Goal: Task Accomplishment & Management: Use online tool/utility

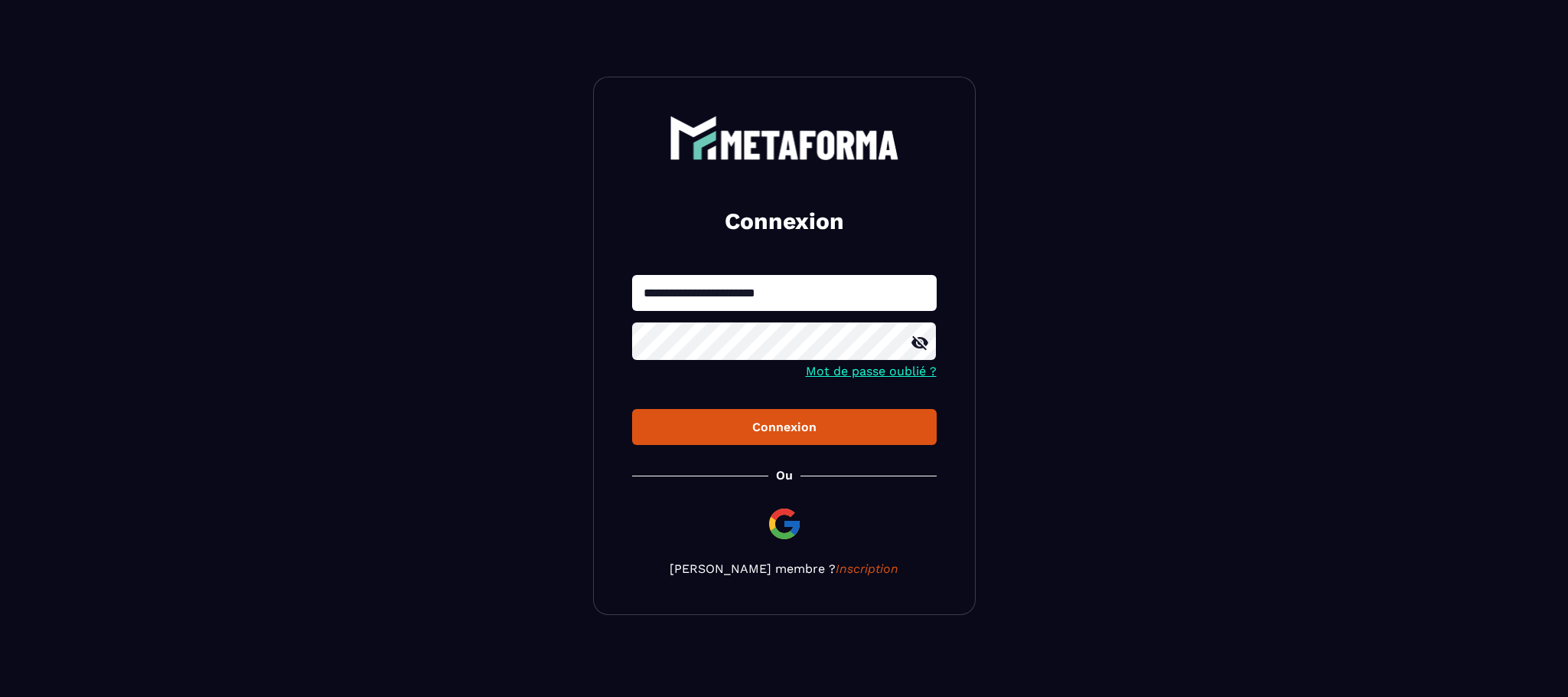
drag, startPoint x: 806, startPoint y: 303, endPoint x: 540, endPoint y: 290, distance: 266.3
click at [540, 290] on section "**********" at bounding box center [784, 345] width 1568 height 691
type input "**********"
click at [765, 434] on div "Connexion" at bounding box center [784, 426] width 280 height 14
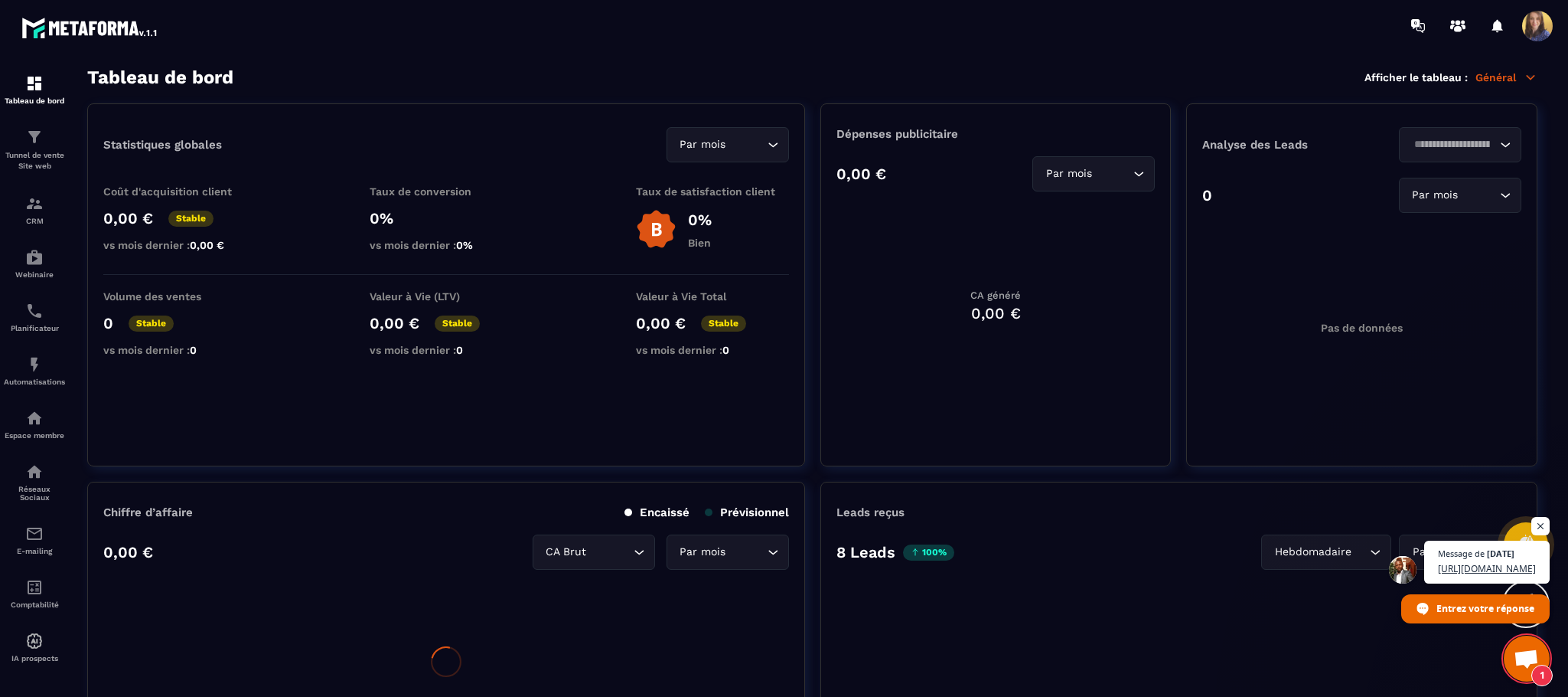
click at [1516, 655] on span "Ouvrir le chat" at bounding box center [1526, 659] width 25 height 21
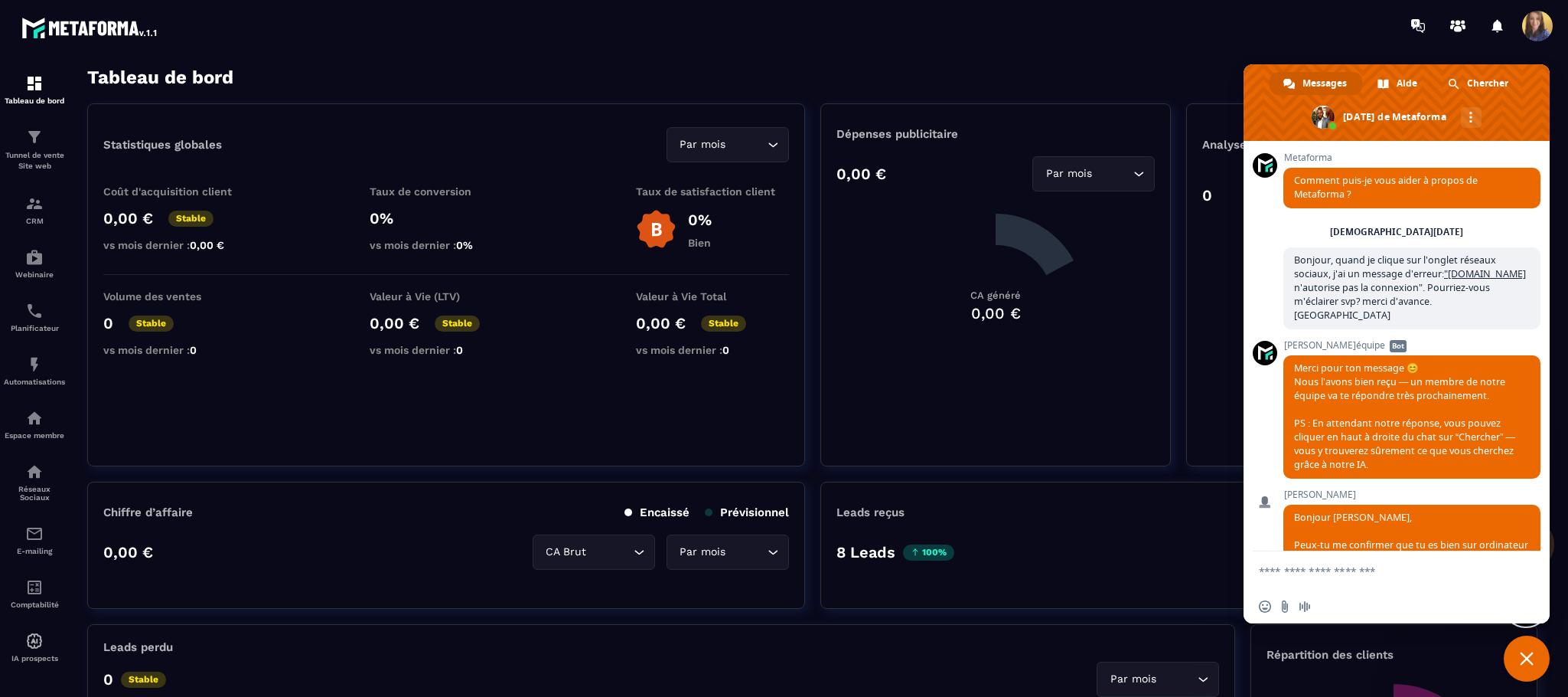
scroll to position [5354, 0]
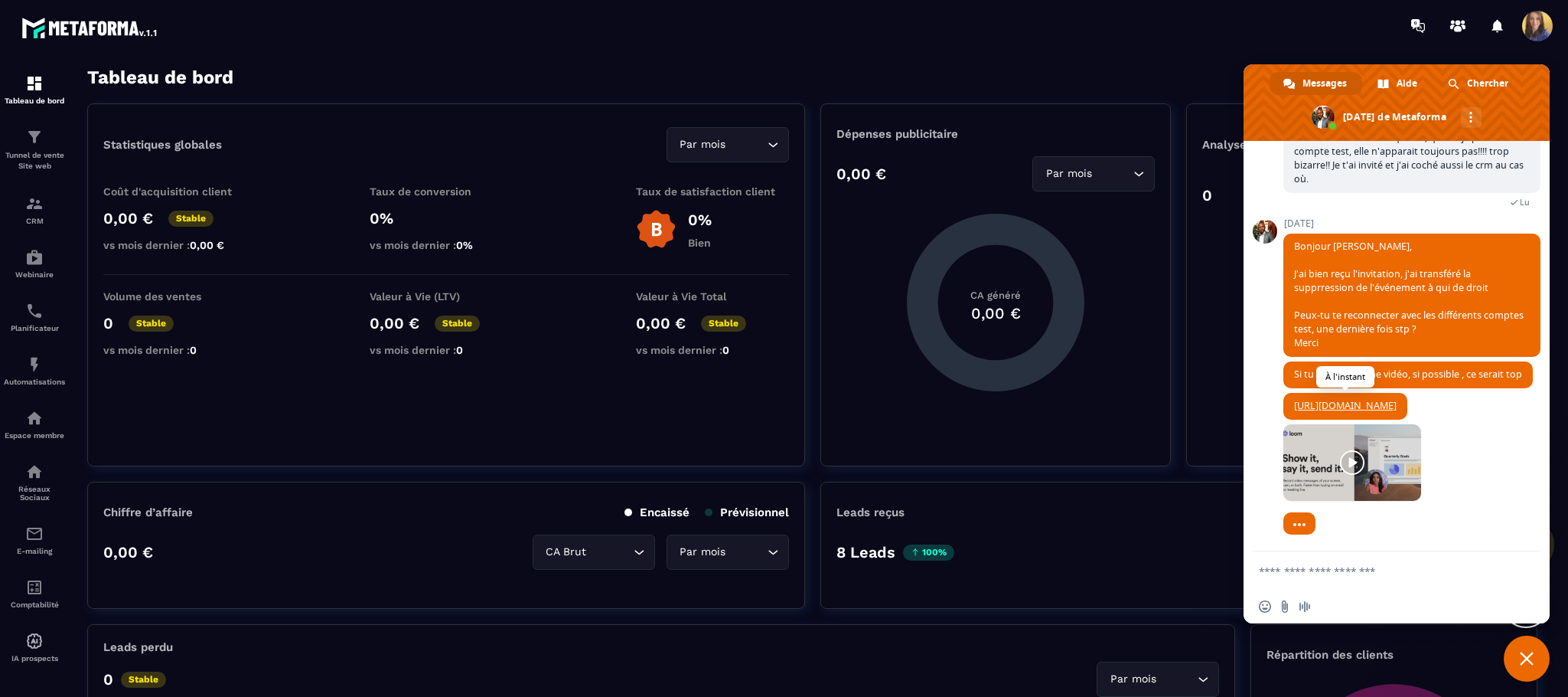
click at [1359, 401] on link "[URL][DOMAIN_NAME]" at bounding box center [1345, 405] width 103 height 13
click at [42, 214] on div "CRM" at bounding box center [34, 210] width 61 height 30
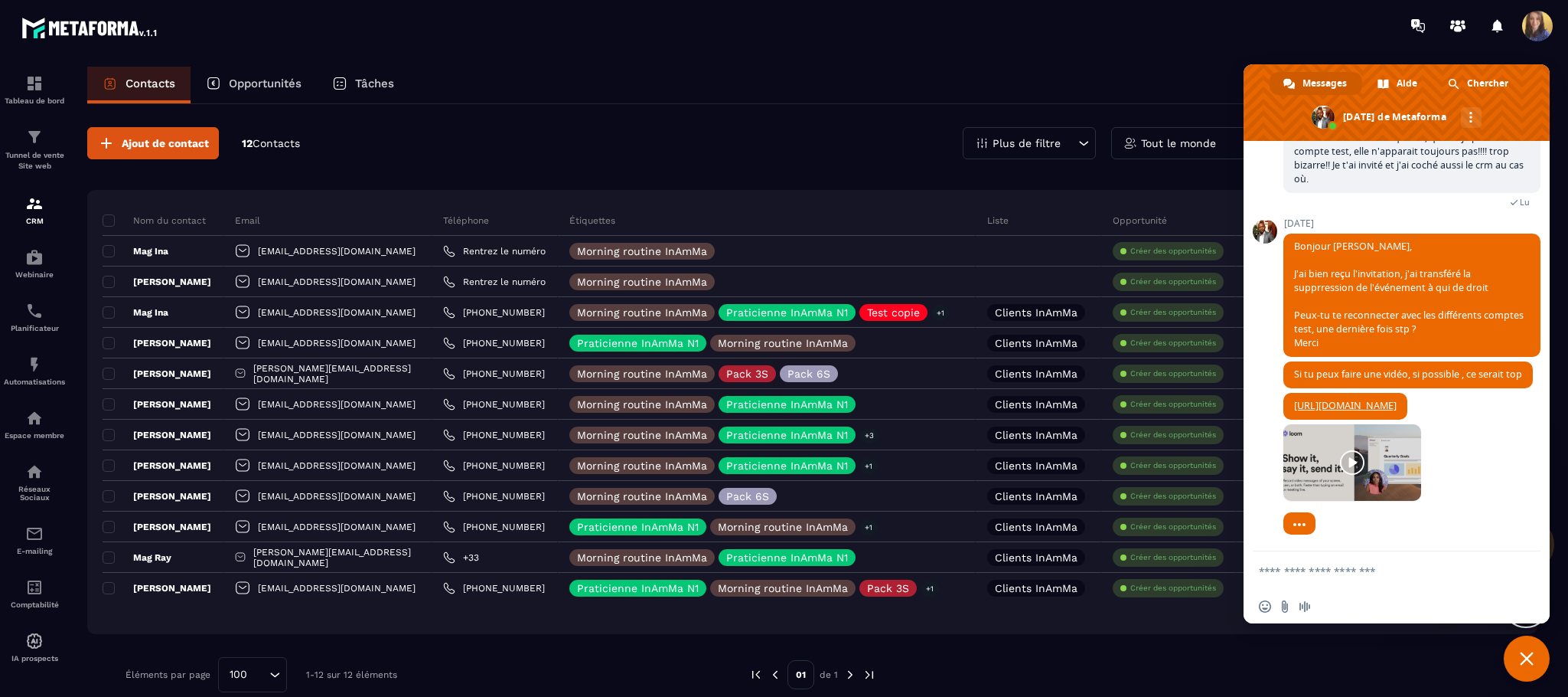
click at [1529, 19] on span at bounding box center [1537, 26] width 30 height 30
click at [1535, 33] on span at bounding box center [1537, 26] width 30 height 30
click at [1178, 61] on section "Tableau de bord Tunnel de vente Site web CRM Webinaire Planificateur Automatisa…" at bounding box center [784, 396] width 1568 height 689
